Goal: Find specific page/section: Find specific page/section

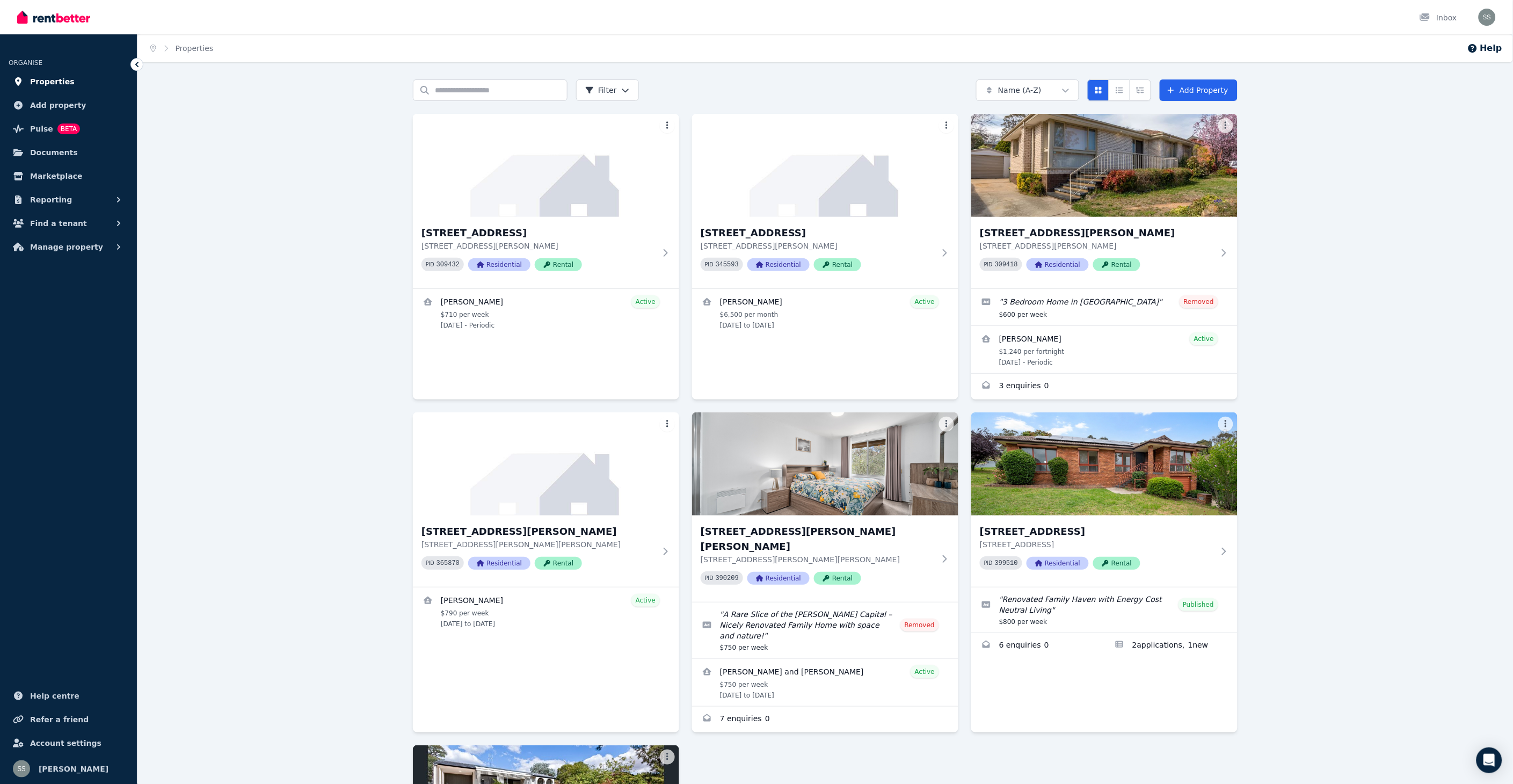
click at [49, 80] on span "Properties" at bounding box center [53, 81] width 45 height 13
click at [49, 78] on span "Properties" at bounding box center [53, 81] width 45 height 13
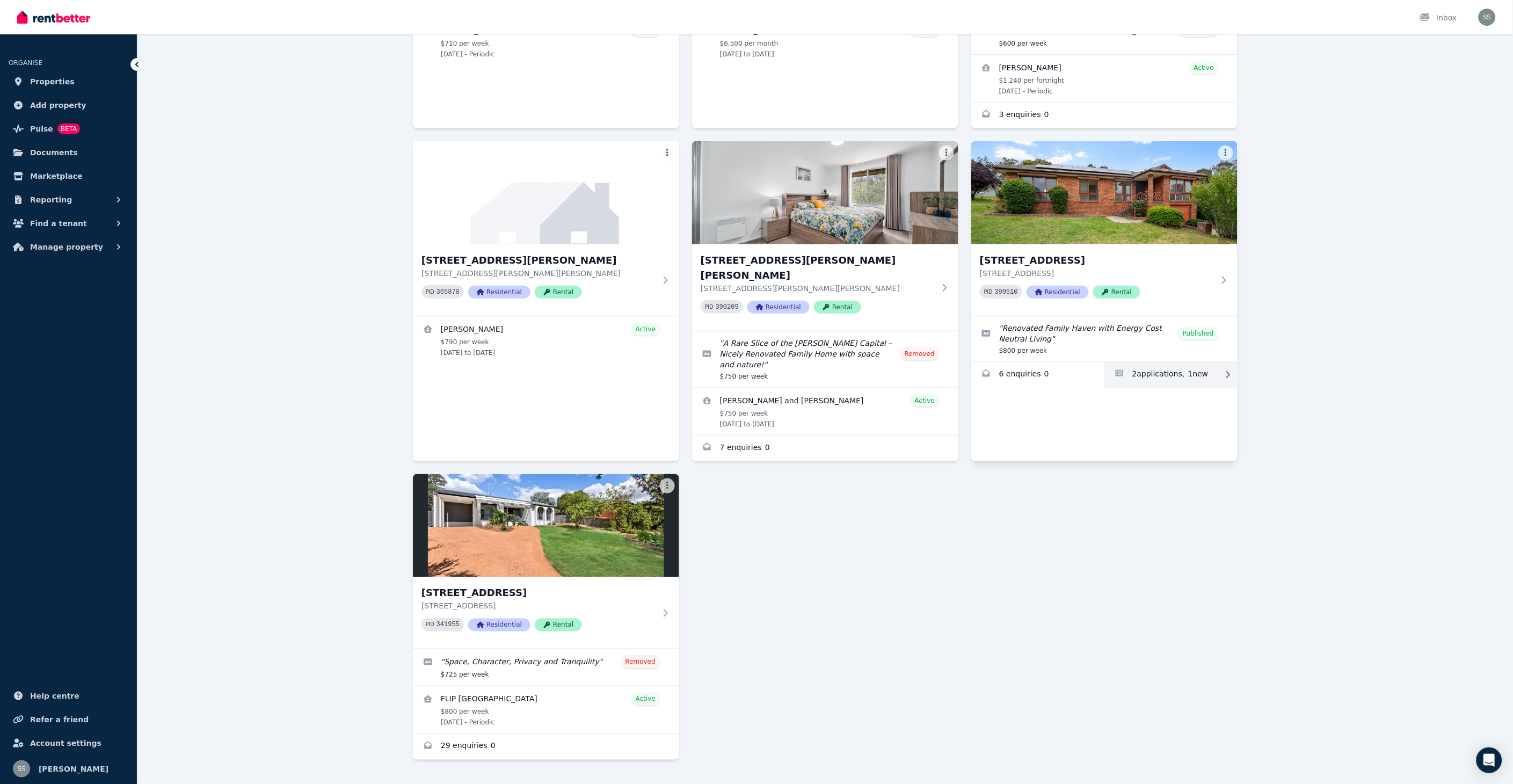
click at [1161, 371] on link "Applications for 191 Chuculba Cres, Giralang" at bounding box center [1170, 374] width 133 height 25
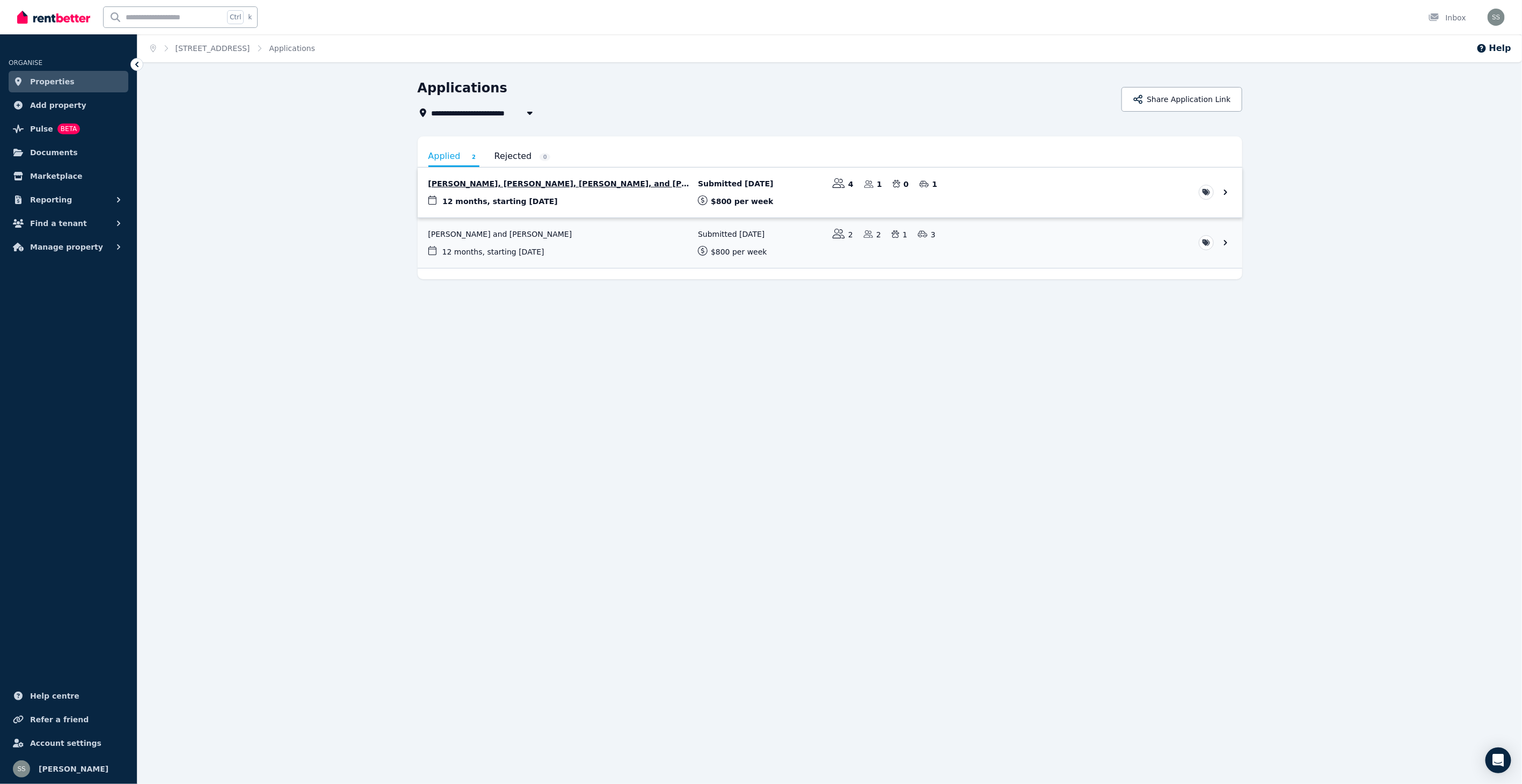
click at [608, 181] on link "View application: Belinda Moores, Mackenzie Moores-Griffin, Tynan Moores-Griffi…" at bounding box center [830, 192] width 825 height 50
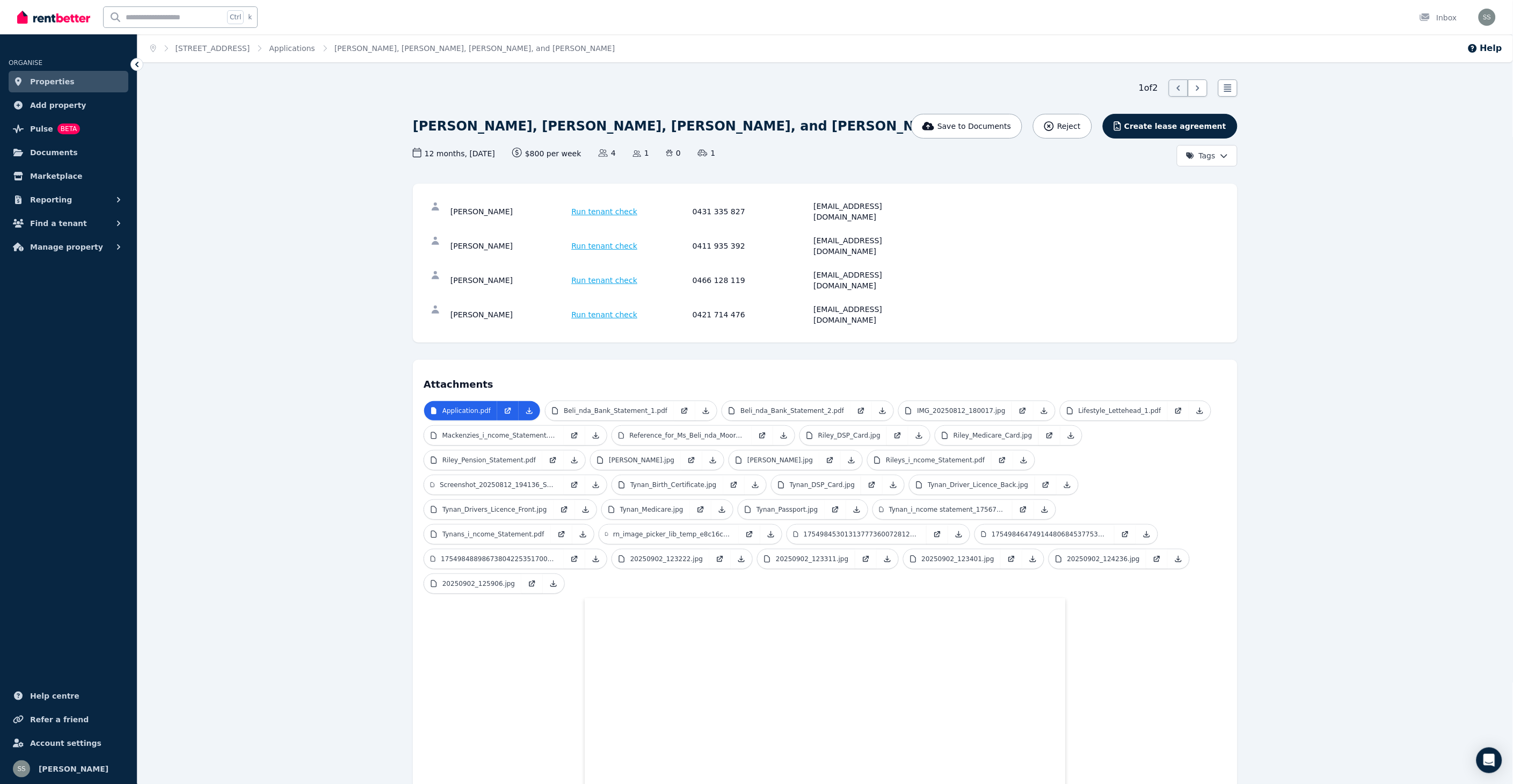
click at [38, 73] on link "Properties" at bounding box center [69, 81] width 120 height 22
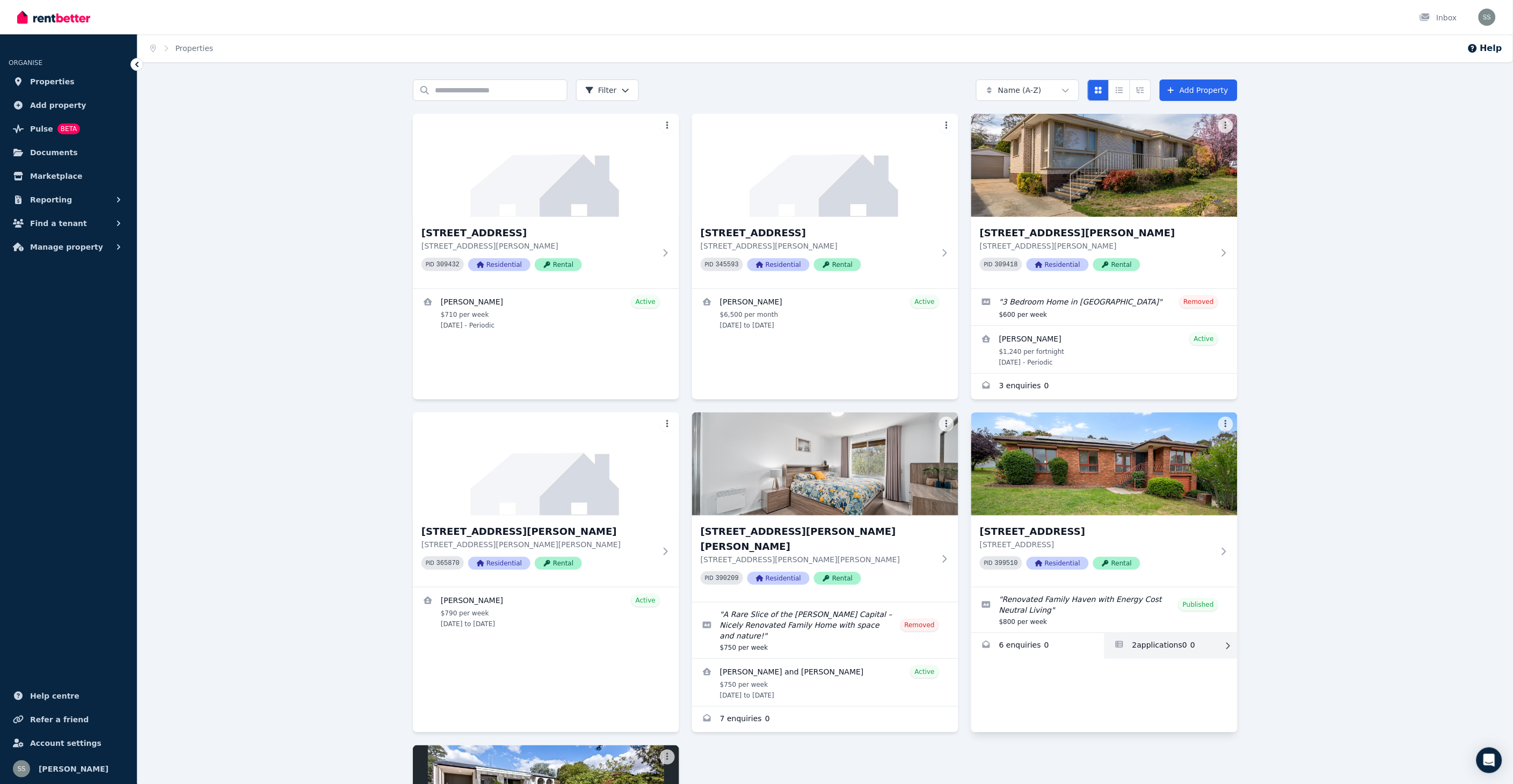
click at [1159, 645] on link "Applications for 191 Chuculba Cres, Giralang" at bounding box center [1170, 645] width 133 height 25
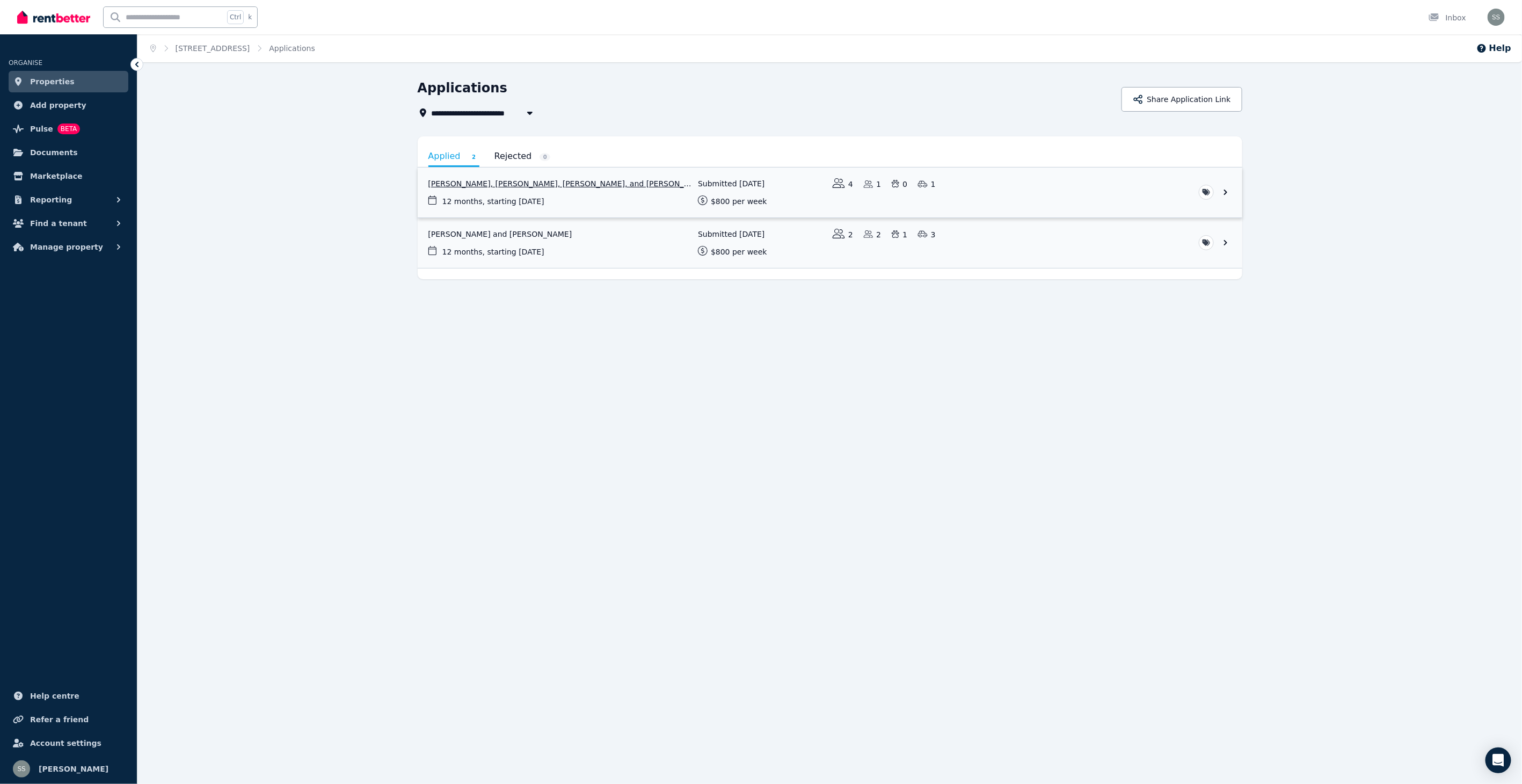
click at [516, 202] on link "View application: Belinda Moores, Mackenzie Moores-Griffin, Tynan Moores-Griffi…" at bounding box center [830, 192] width 825 height 50
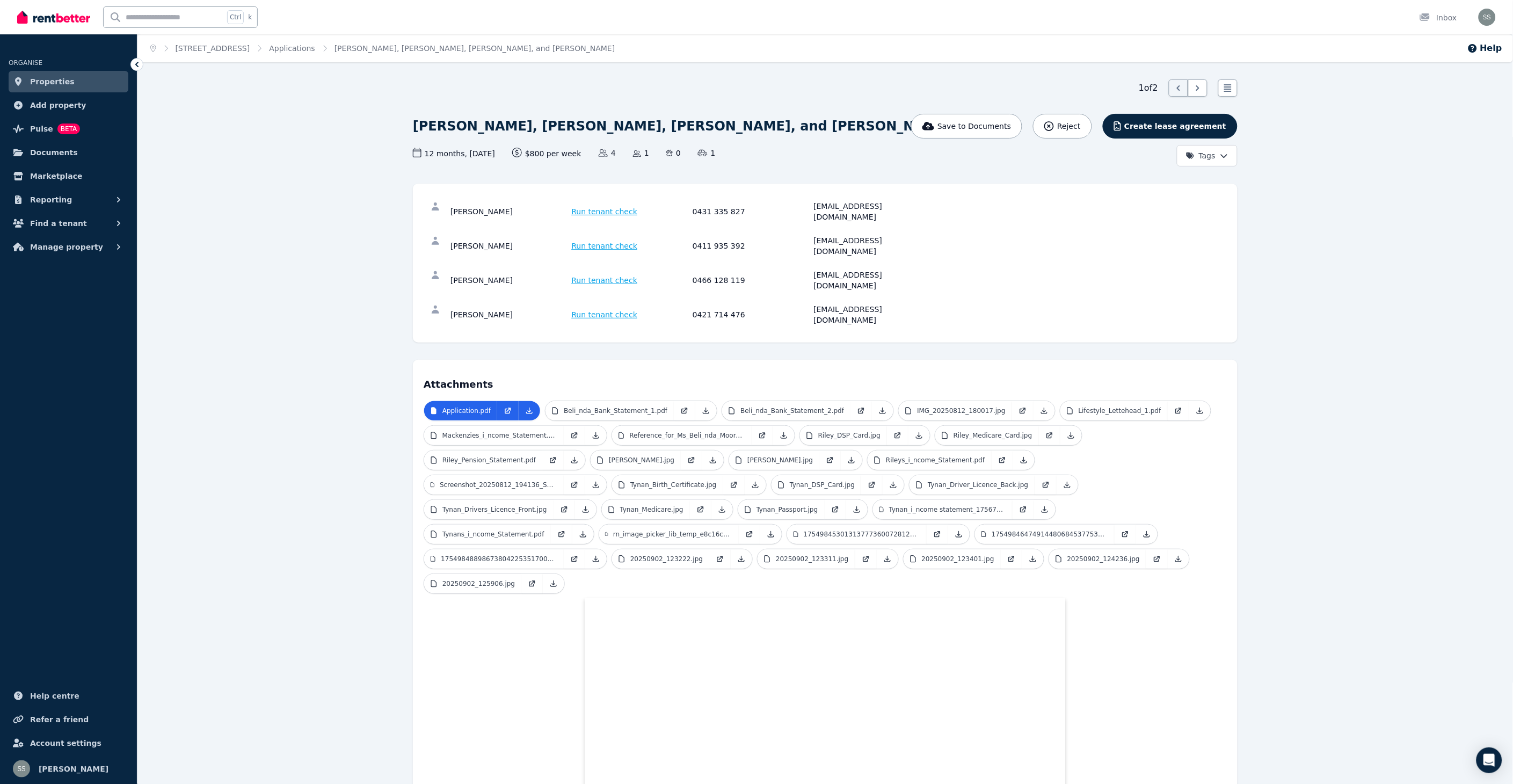
click at [49, 79] on span "Properties" at bounding box center [53, 81] width 45 height 13
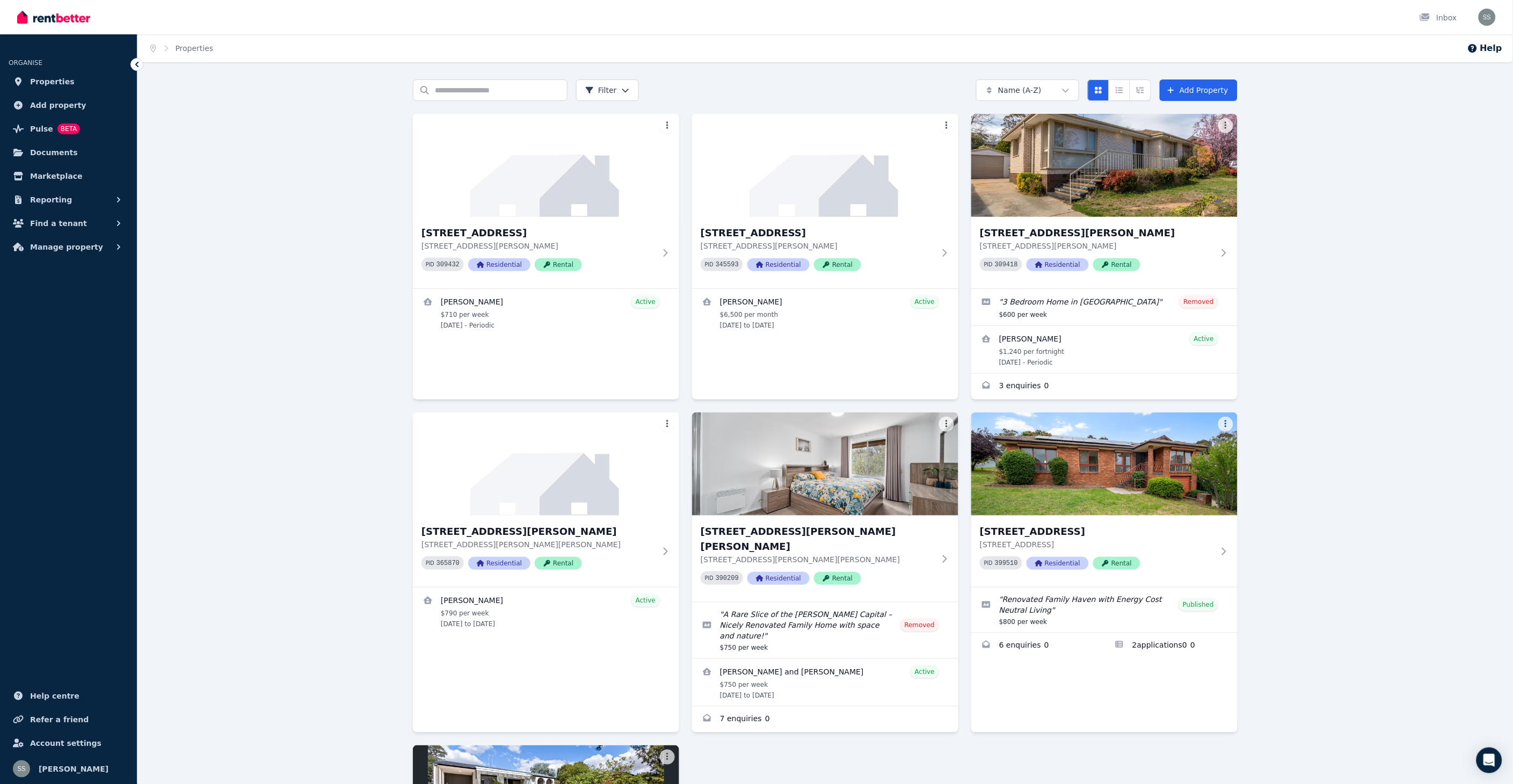
click at [1371, 219] on div "Search properties Filter Name (A-Z) Add Property [STREET_ADDRESS][GEOGRAPHIC_DA…" at bounding box center [825, 580] width 1375 height 1001
